Goal: Task Accomplishment & Management: Manage account settings

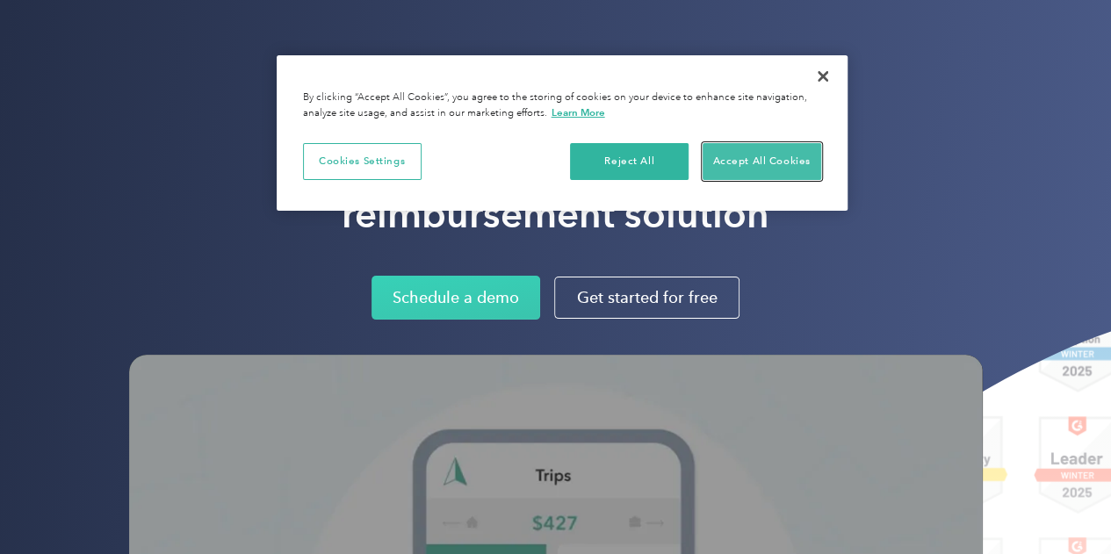
click at [789, 157] on button "Accept All Cookies" at bounding box center [762, 161] width 119 height 37
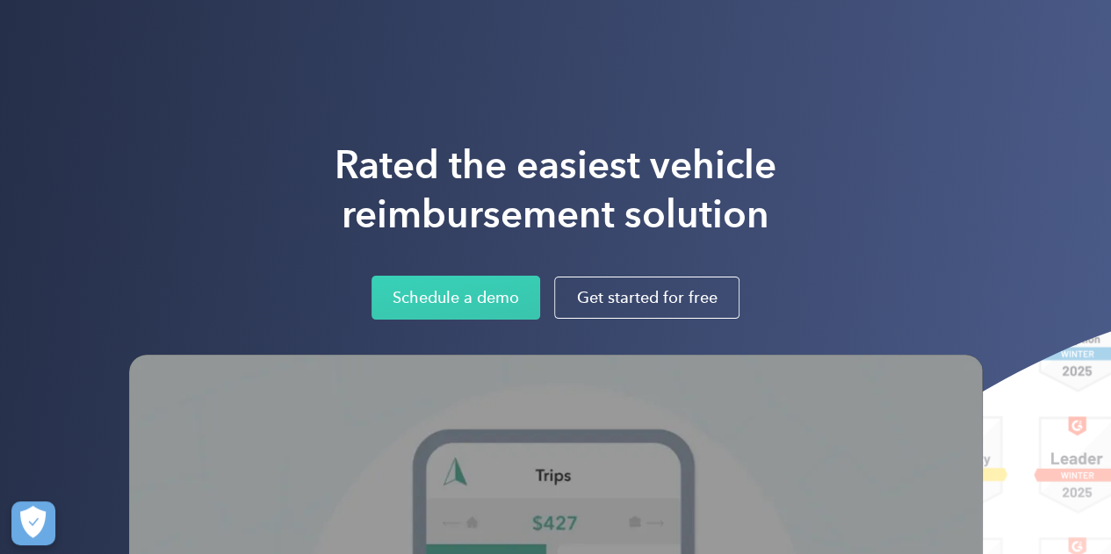
click at [762, 210] on h1 "Rated the easiest vehicle reimbursement solution" at bounding box center [556, 190] width 442 height 98
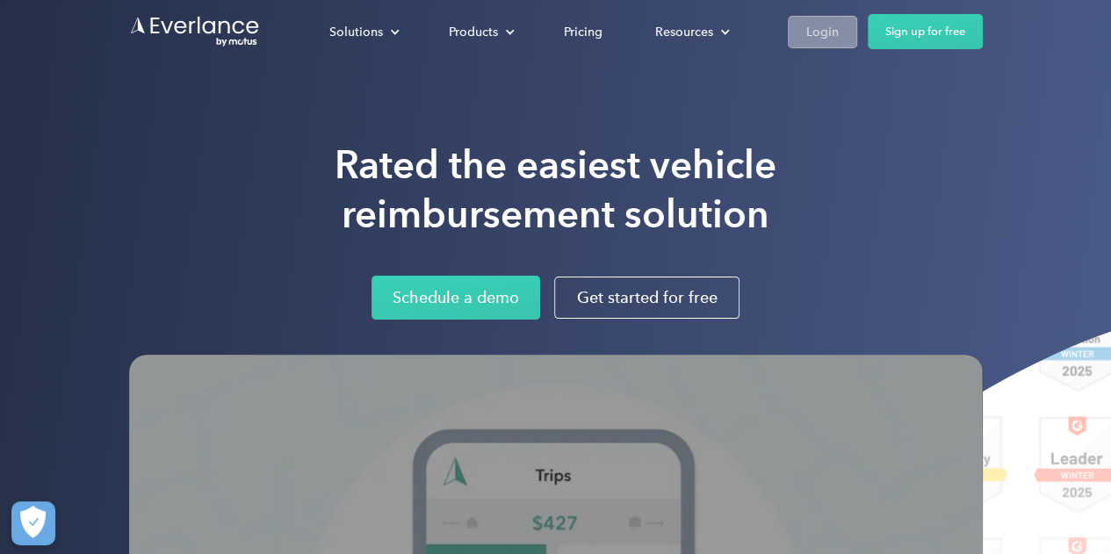
click at [812, 34] on div "Login" at bounding box center [822, 32] width 33 height 22
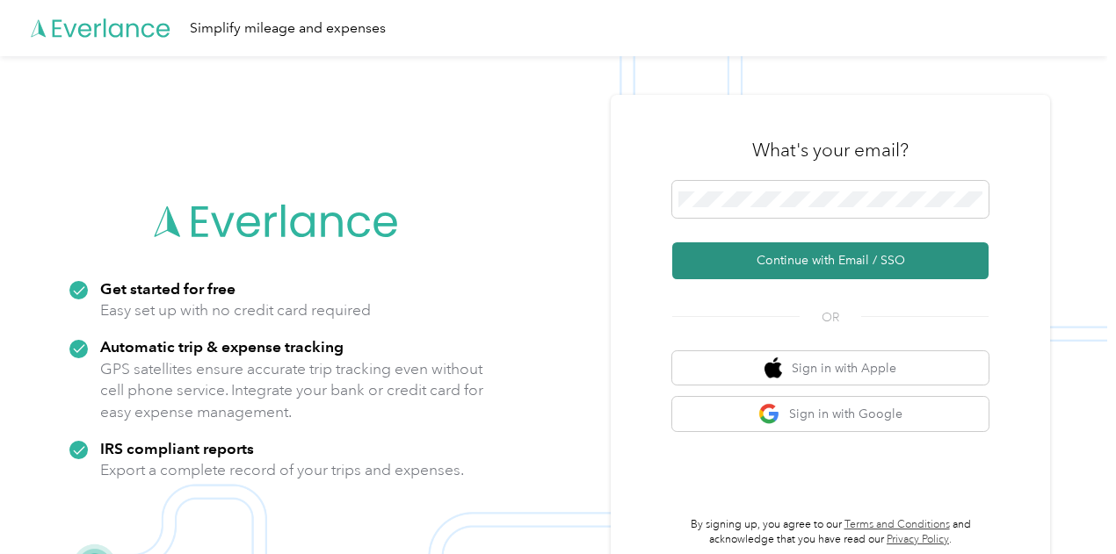
click at [909, 254] on button "Continue with Email / SSO" at bounding box center [830, 260] width 316 height 37
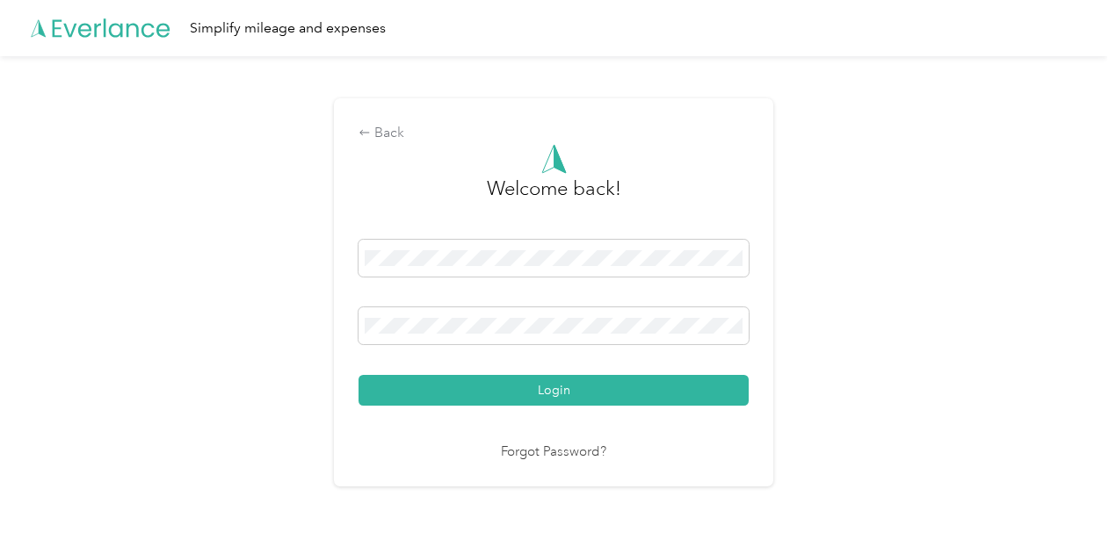
click at [389, 122] on div "Back Welcome back! Login Forgot Password?" at bounding box center [553, 292] width 439 height 388
click at [382, 133] on div "Back" at bounding box center [553, 133] width 390 height 21
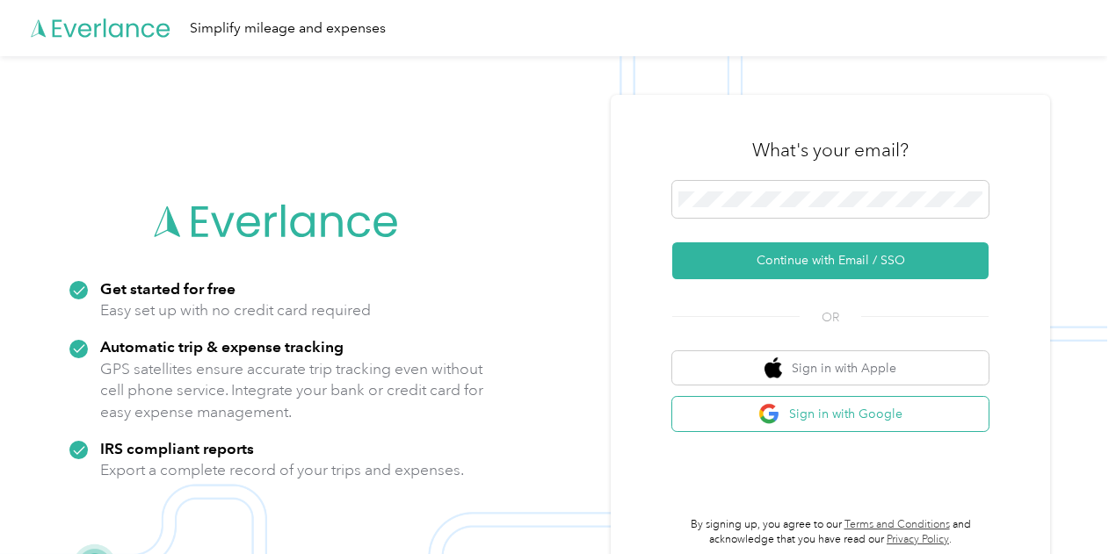
click at [834, 414] on button "Sign in with Google" at bounding box center [830, 414] width 316 height 34
